Goal: Task Accomplishment & Management: Complete application form

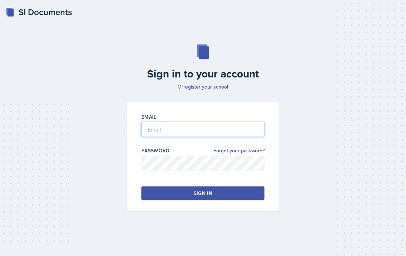
click at [178, 131] on input "email" at bounding box center [202, 129] width 123 height 15
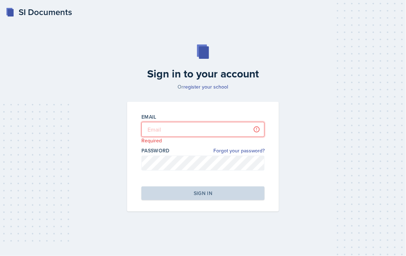
type input "[PERSON_NAME][EMAIL_ADDRESS][DOMAIN_NAME]"
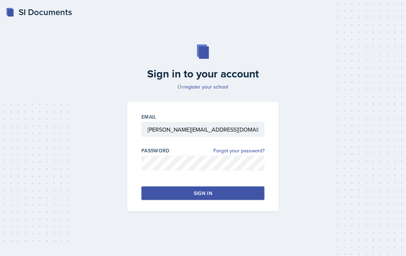
click at [223, 188] on button "Sign in" at bounding box center [202, 193] width 123 height 14
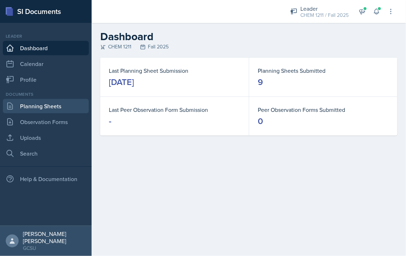
click at [40, 111] on link "Planning Sheets" at bounding box center [46, 106] width 86 height 14
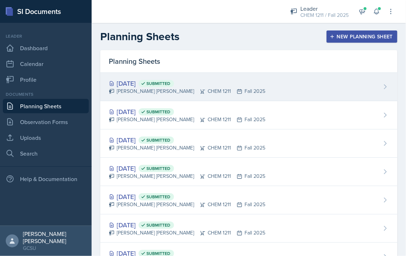
click at [244, 86] on div "[DATE] Submitted [PERSON_NAME] [PERSON_NAME] CHEM 1211 Fall 2025" at bounding box center [248, 87] width 297 height 28
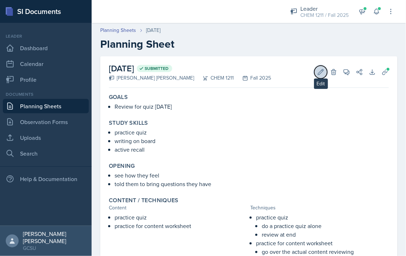
click at [322, 74] on icon at bounding box center [320, 71] width 7 height 7
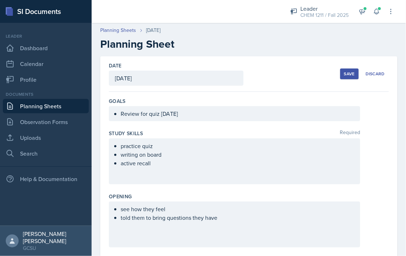
scroll to position [259, 0]
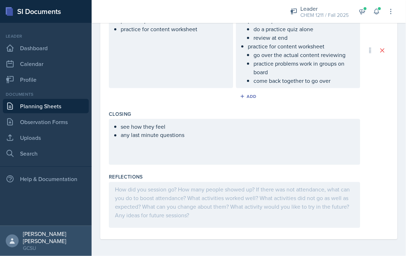
click at [199, 197] on div at bounding box center [234, 205] width 251 height 46
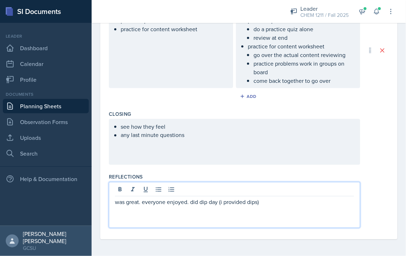
scroll to position [0, 0]
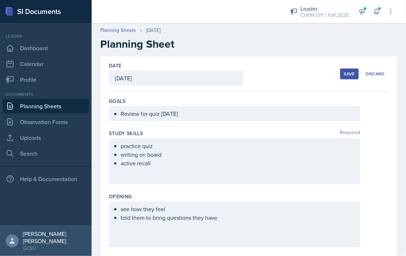
click at [349, 76] on div "Save" at bounding box center [349, 74] width 11 height 6
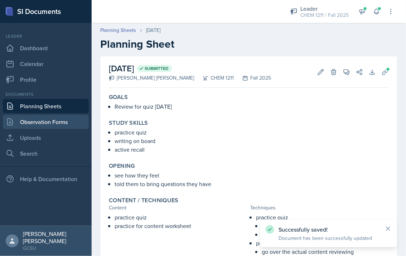
click at [62, 115] on link "Observation Forms" at bounding box center [46, 122] width 86 height 14
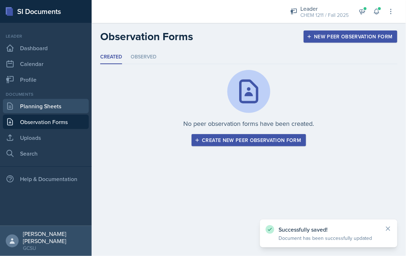
click at [68, 102] on link "Planning Sheets" at bounding box center [46, 106] width 86 height 14
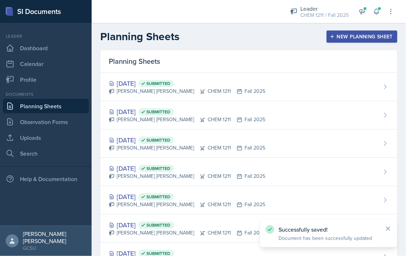
click at [363, 39] on div "New Planning Sheet" at bounding box center [362, 37] width 62 height 6
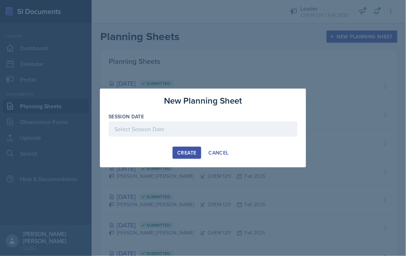
click at [161, 136] on div at bounding box center [203, 128] width 189 height 15
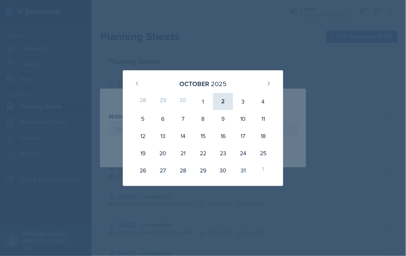
click at [225, 106] on div "2" at bounding box center [223, 101] width 20 height 17
type input "[DATE]"
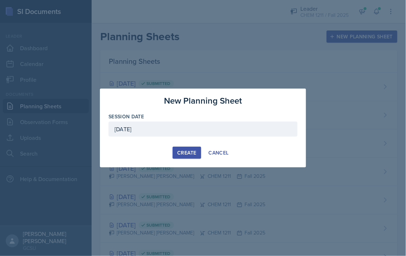
click at [189, 149] on button "Create" at bounding box center [187, 153] width 28 height 12
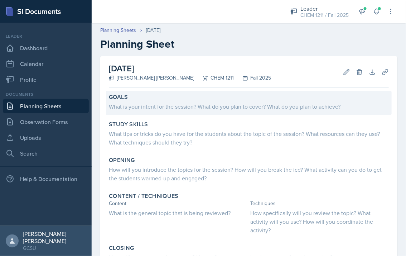
click at [218, 111] on div "Goals What is your intent for the session? What do you plan to cover? What do y…" at bounding box center [249, 103] width 286 height 24
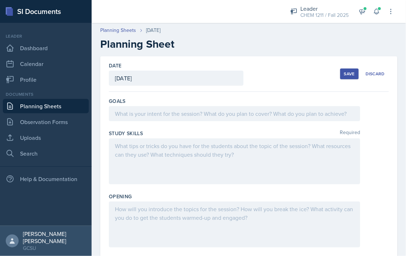
click at [194, 106] on div at bounding box center [234, 113] width 251 height 15
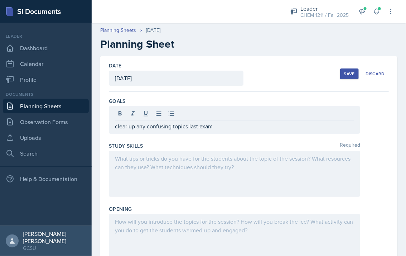
click at [135, 167] on div at bounding box center [234, 174] width 251 height 46
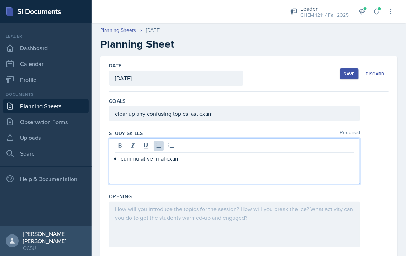
click at [144, 155] on p "cummulative final exam" at bounding box center [238, 158] width 234 height 9
click at [143, 160] on p "cummulative final exam" at bounding box center [238, 158] width 234 height 9
click at [213, 163] on div "cummulative final exam" at bounding box center [234, 161] width 251 height 46
click at [191, 157] on p "cummulative final exam" at bounding box center [238, 158] width 234 height 9
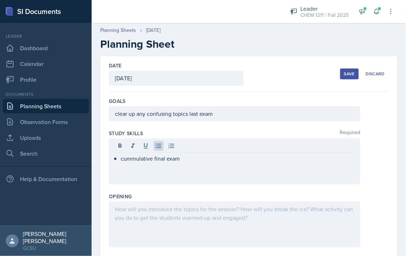
click at [178, 222] on div at bounding box center [234, 224] width 251 height 46
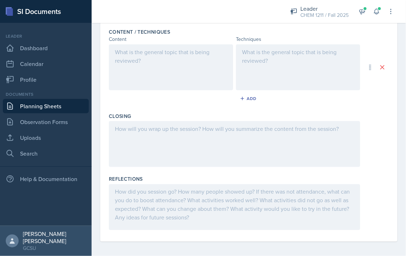
click at [206, 61] on div at bounding box center [171, 67] width 124 height 46
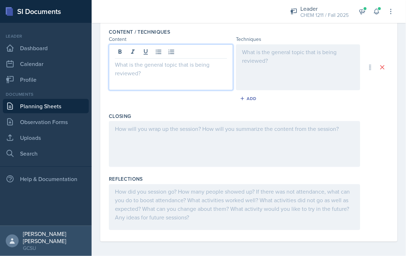
scroll to position [230, 0]
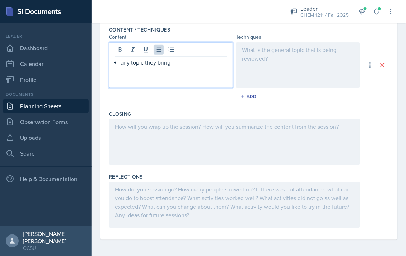
click at [311, 64] on div at bounding box center [298, 65] width 124 height 46
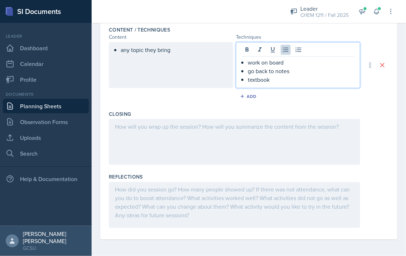
click at [244, 134] on div at bounding box center [234, 142] width 251 height 46
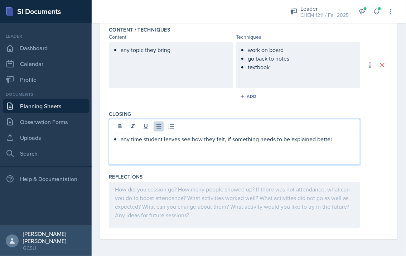
scroll to position [0, 0]
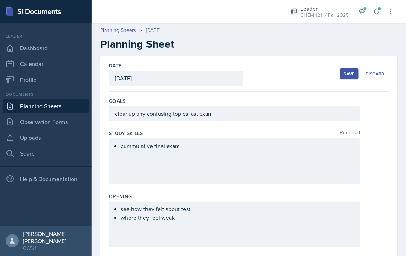
click at [349, 76] on div "Save" at bounding box center [349, 74] width 11 height 6
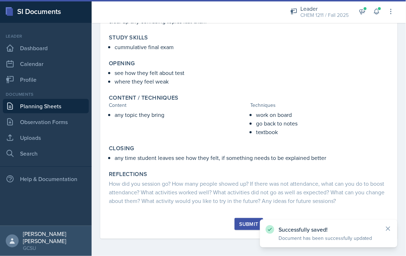
scroll to position [85, 0]
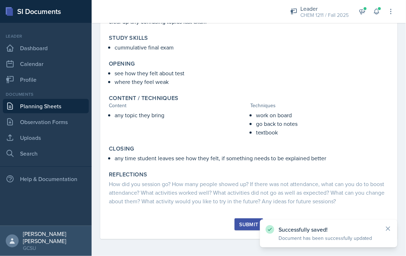
click at [245, 224] on div "Submit" at bounding box center [248, 224] width 19 height 6
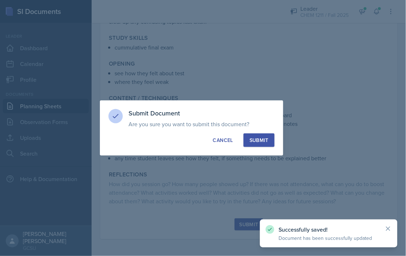
click at [265, 138] on div "Submit" at bounding box center [259, 139] width 19 height 7
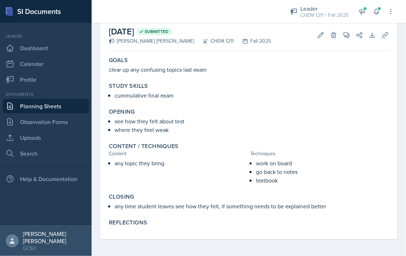
scroll to position [0, 0]
